Goal: Task Accomplishment & Management: Manage account settings

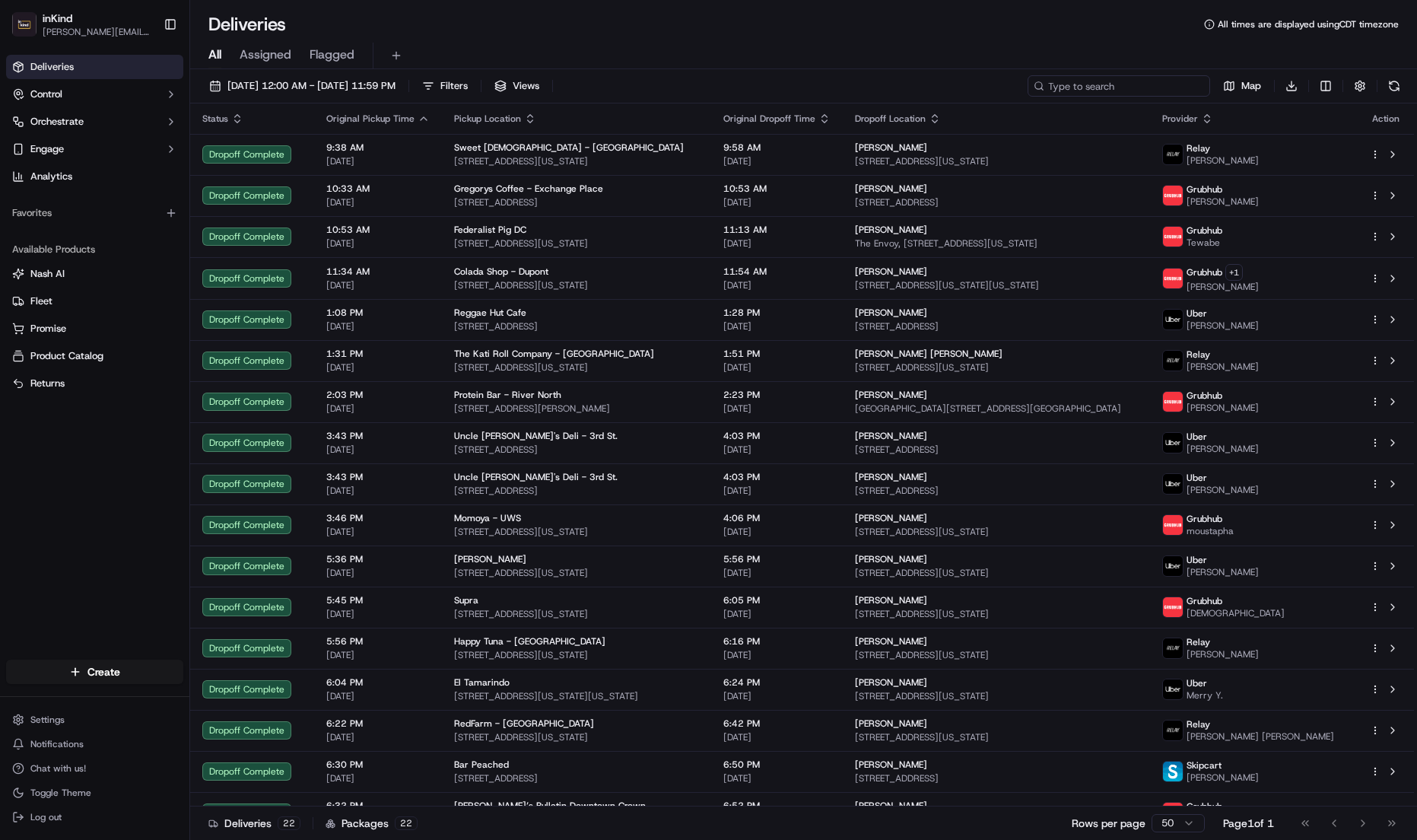
click at [1129, 86] on input at bounding box center [1119, 86] width 182 height 22
type input "j"
type input "pugliese"
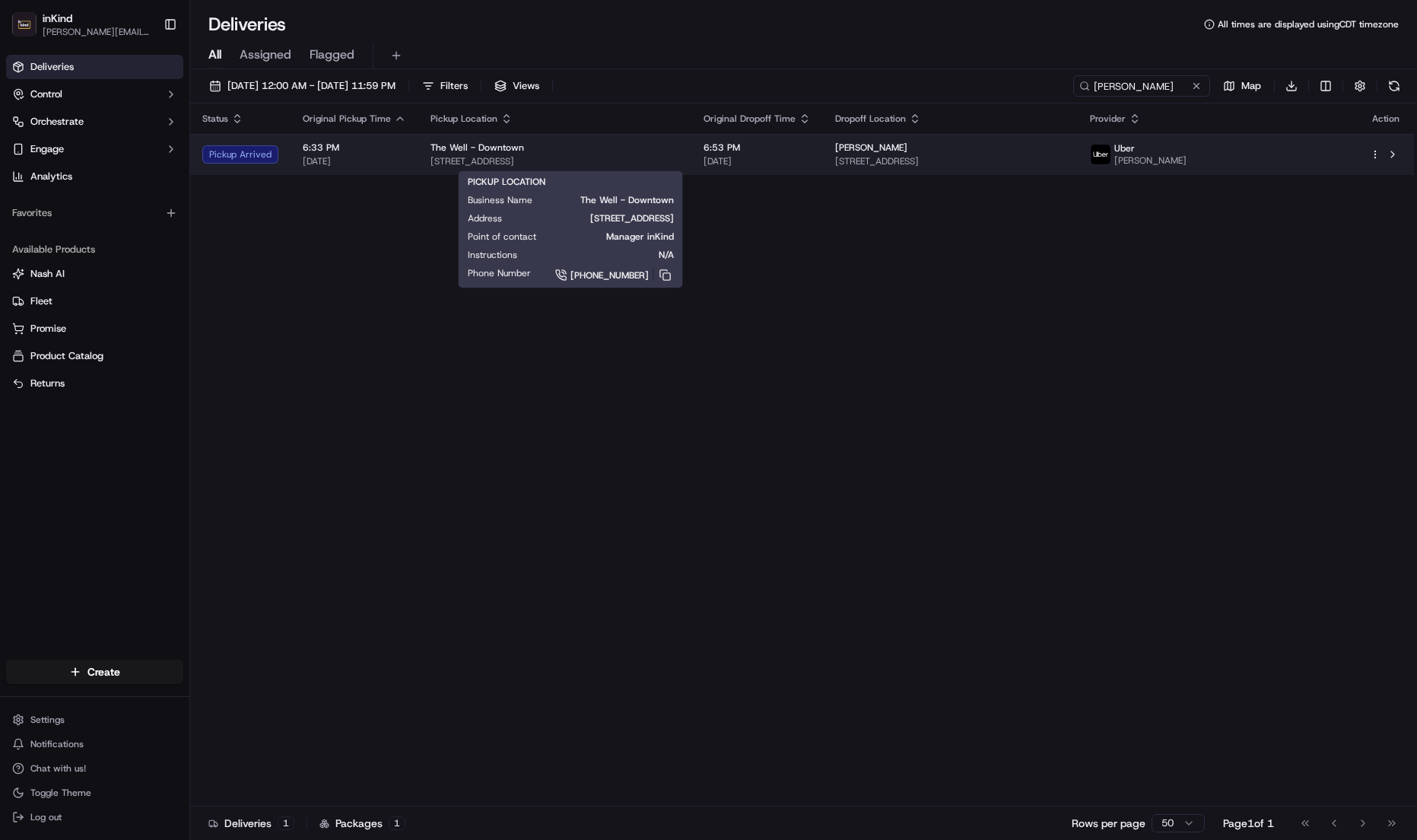
click at [639, 151] on div "The Well - Downtown" at bounding box center [554, 148] width 249 height 12
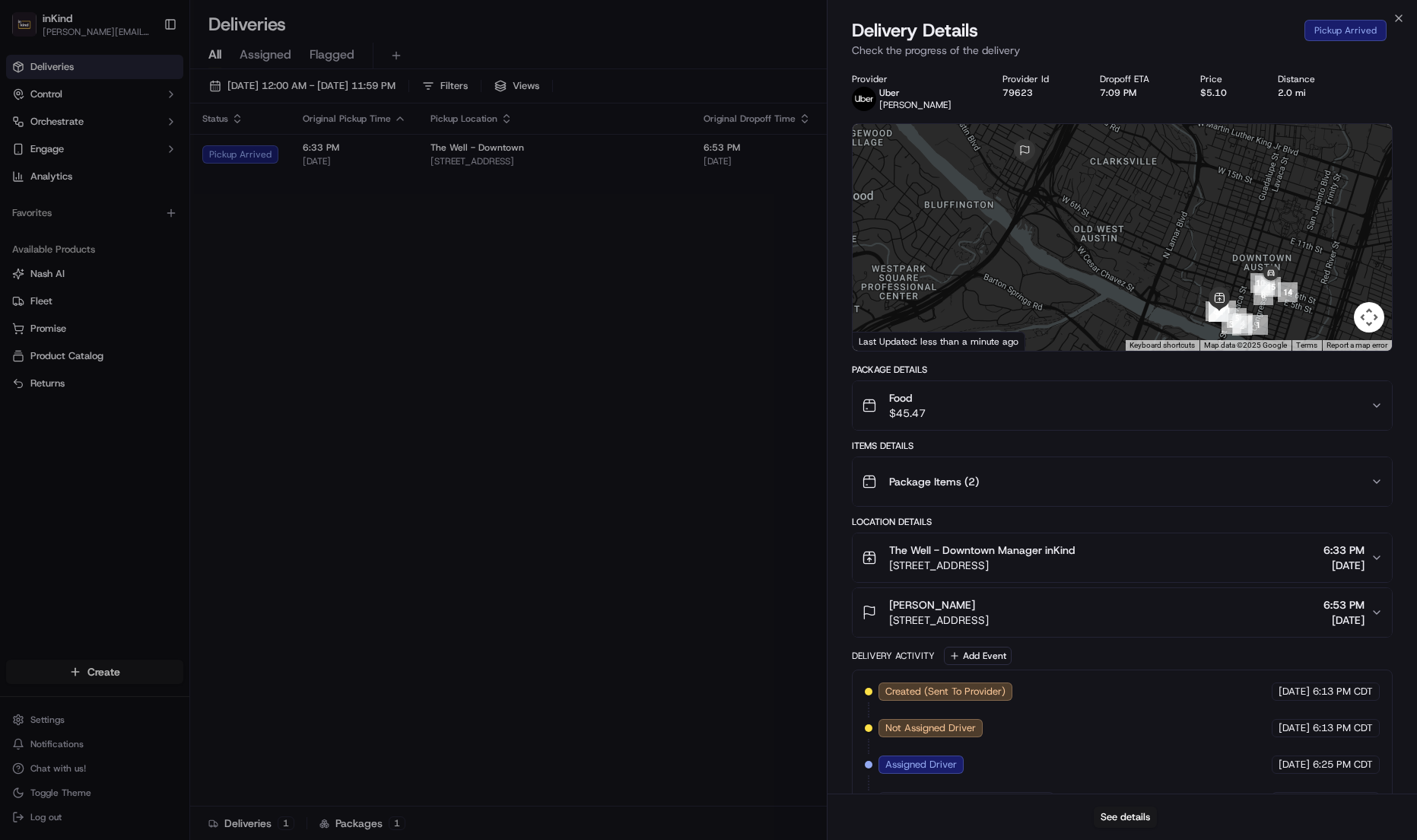
click at [1406, 9] on div "Close Delivery Details Pickup Arrived Check the progress of the delivery Provid…" at bounding box center [1122, 420] width 590 height 840
click at [1394, 12] on icon "button" at bounding box center [1398, 18] width 12 height 12
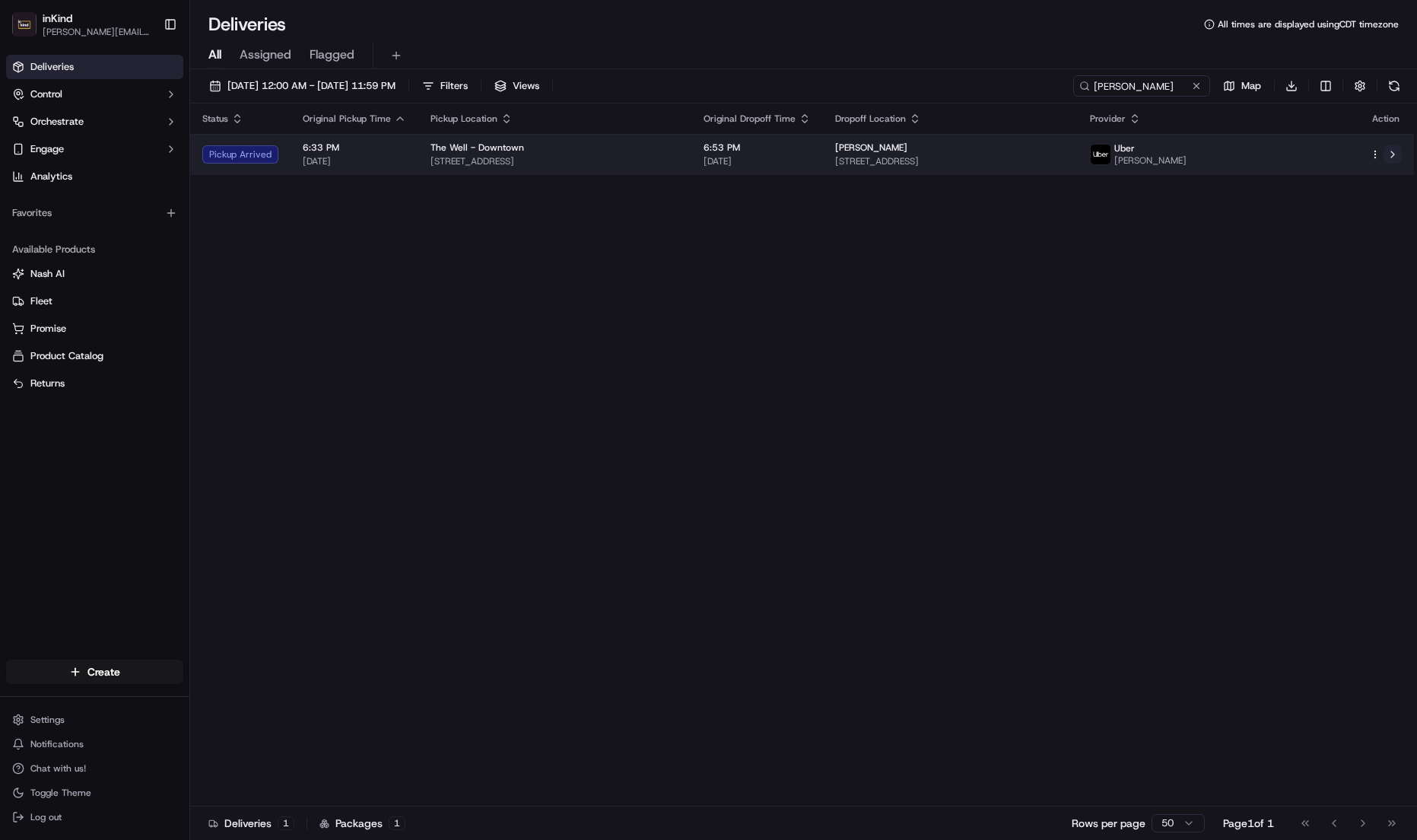
click at [1394, 151] on button at bounding box center [1392, 154] width 18 height 18
click at [1371, 146] on div at bounding box center [1386, 154] width 32 height 18
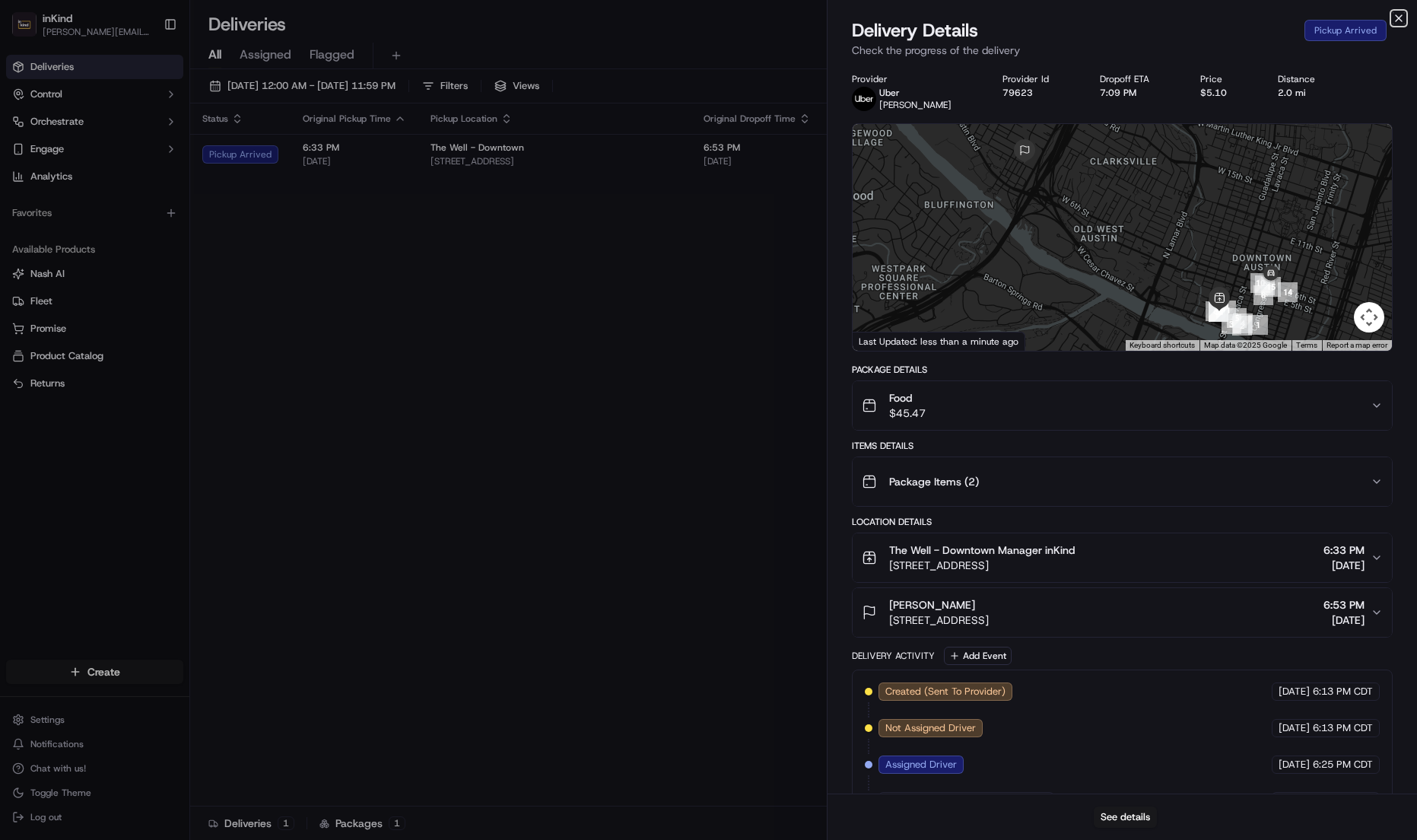
click at [1396, 18] on icon "button" at bounding box center [1398, 18] width 12 height 12
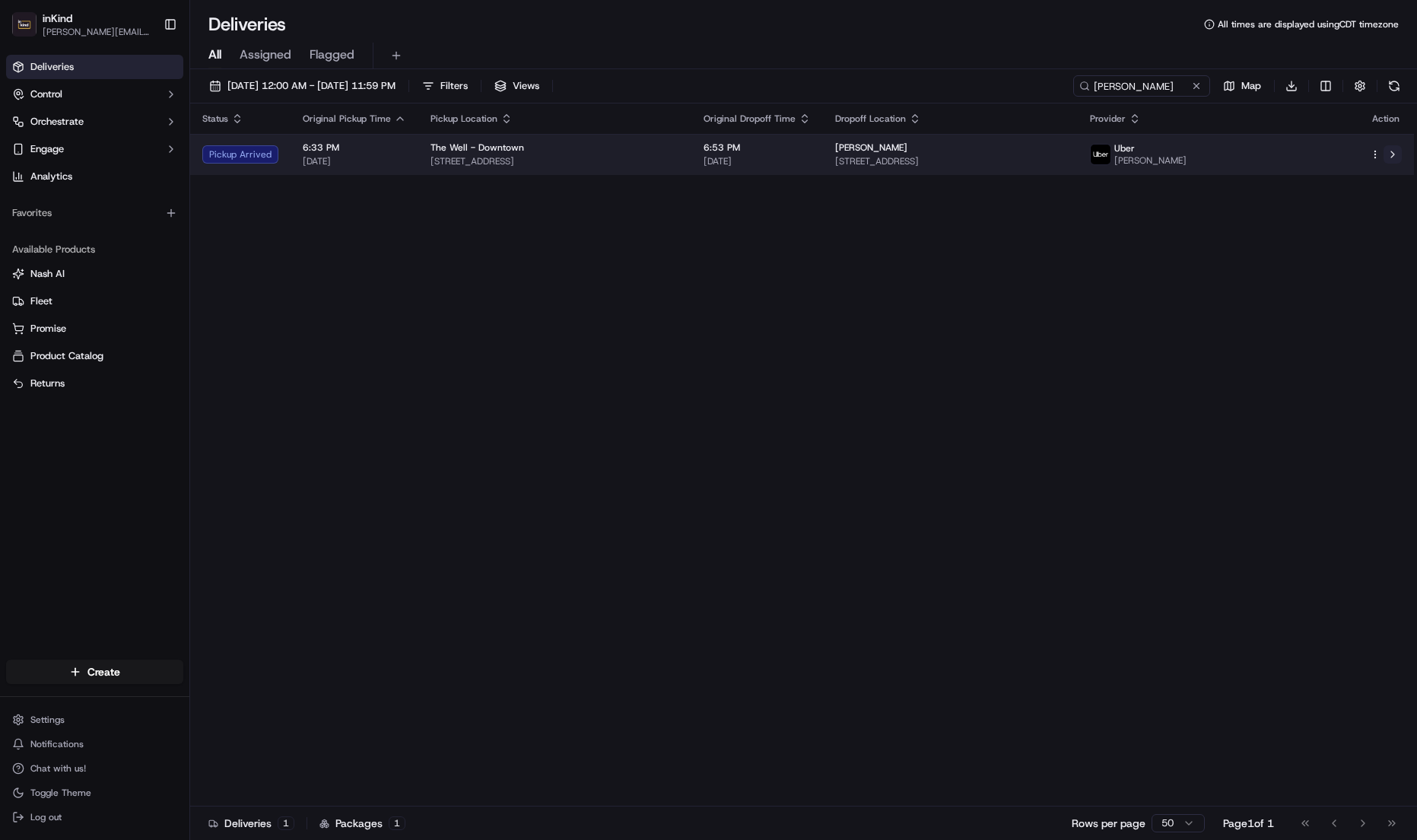
click at [1393, 149] on button at bounding box center [1392, 154] width 18 height 18
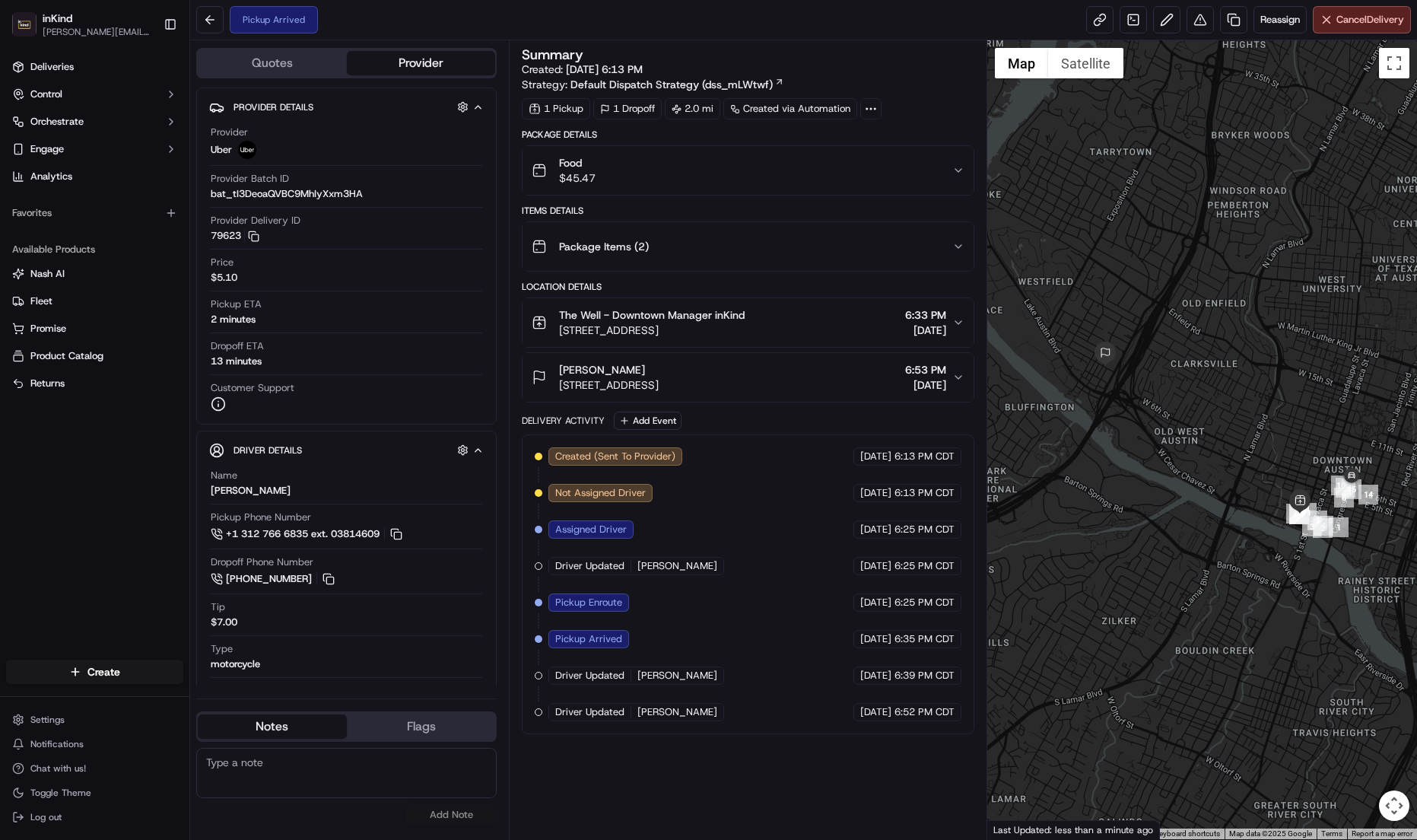
drag, startPoint x: 1335, startPoint y: 21, endPoint x: 808, endPoint y: 274, distance: 584.6
click at [808, 274] on div "Pickup Arrived Reassign Cancel Delivery Quotes Provider Provider Details Hidden…" at bounding box center [803, 420] width 1227 height 840
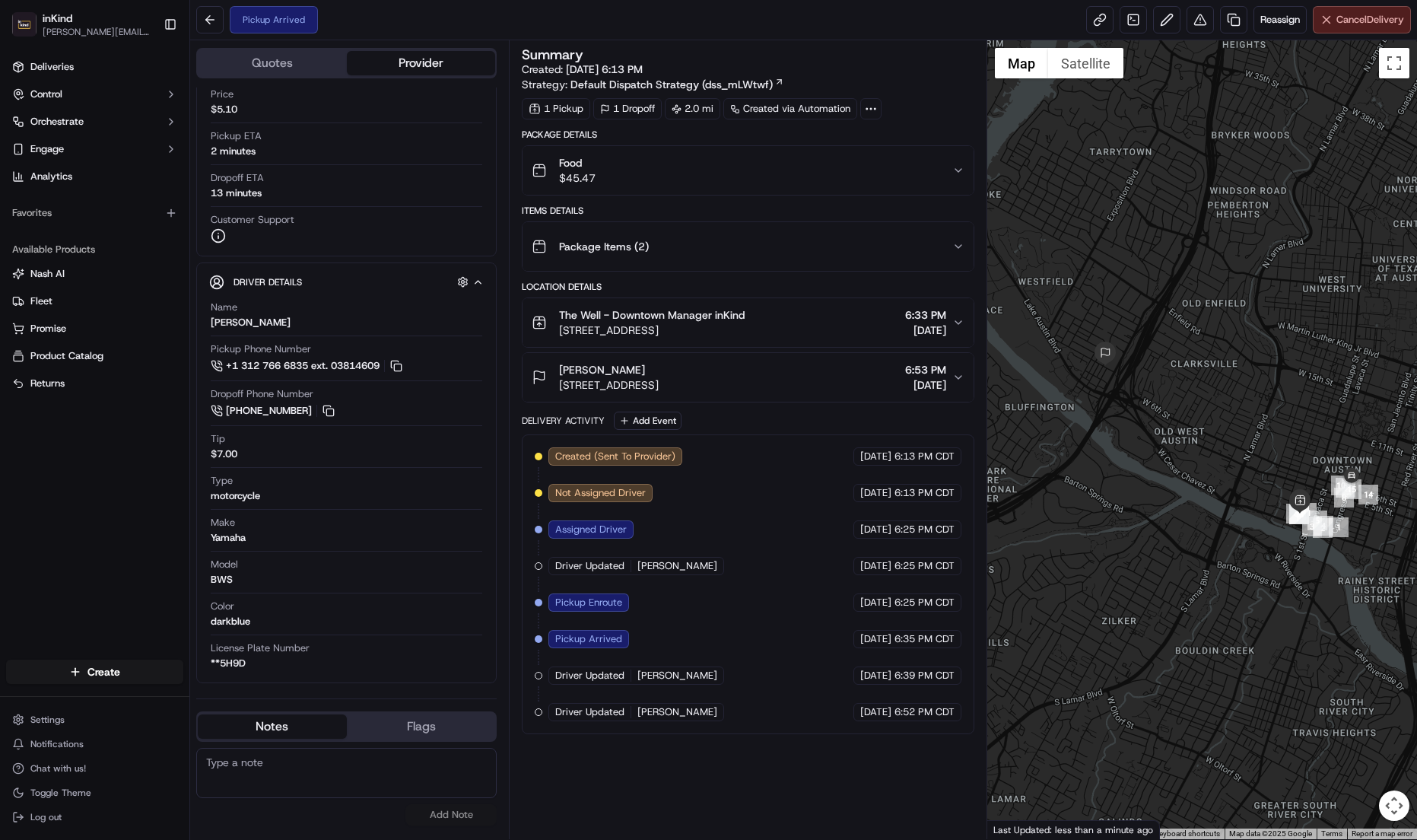
click at [1331, 24] on button "Cancel Delivery" at bounding box center [1362, 19] width 98 height 27
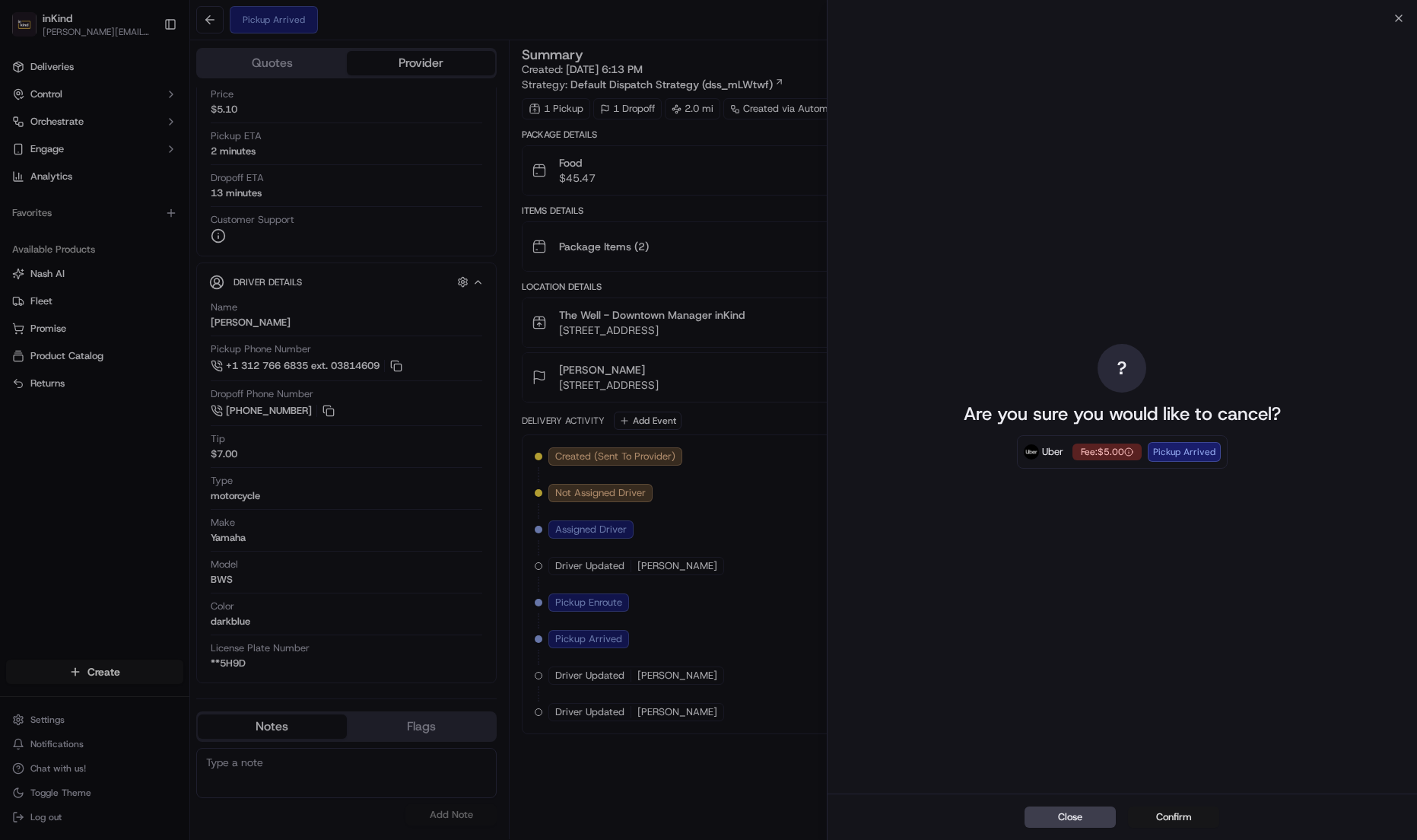
click at [1177, 817] on button "Confirm" at bounding box center [1173, 817] width 91 height 22
